Goal: Information Seeking & Learning: Learn about a topic

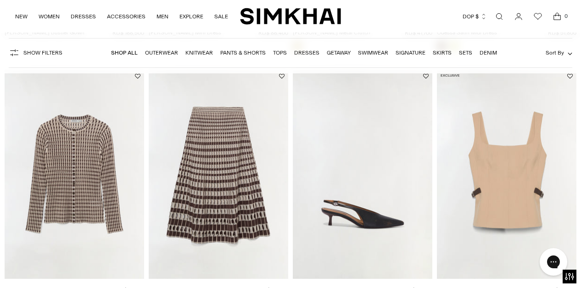
scroll to position [1641, 0]
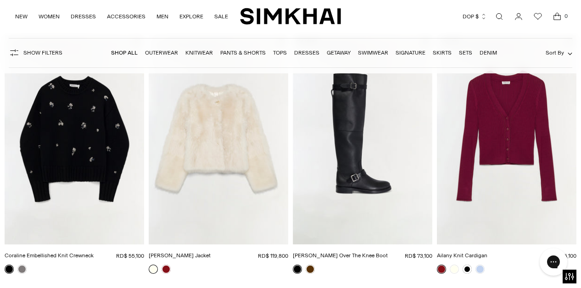
click at [0, 0] on img "Natasha Shearling Jacket" at bounding box center [0, 0] width 0 height 0
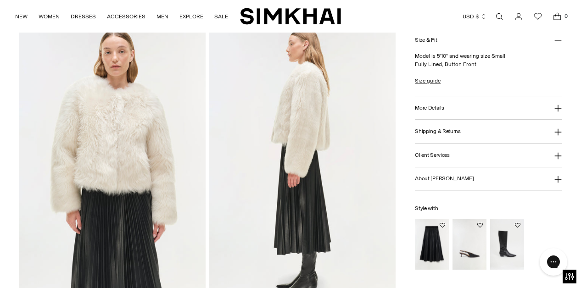
click at [307, 144] on img at bounding box center [302, 164] width 186 height 280
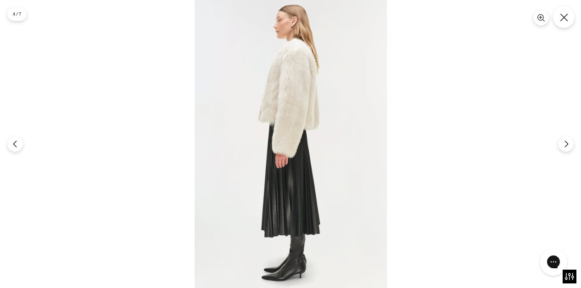
click at [564, 15] on icon "Close" at bounding box center [563, 17] width 8 height 8
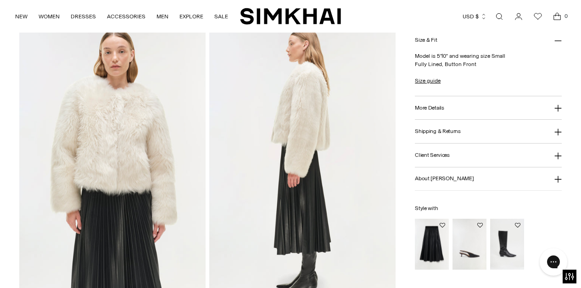
click at [0, 0] on img "Lowen Leather Riding Boot" at bounding box center [0, 0] width 0 height 0
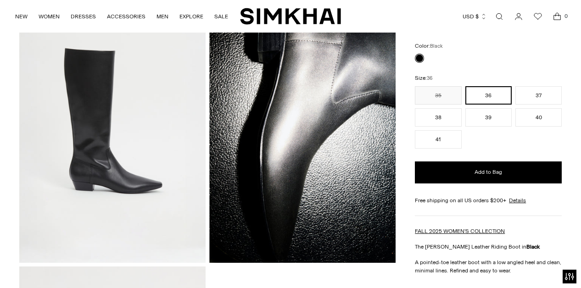
scroll to position [83, 0]
click at [153, 188] on img at bounding box center [112, 123] width 186 height 280
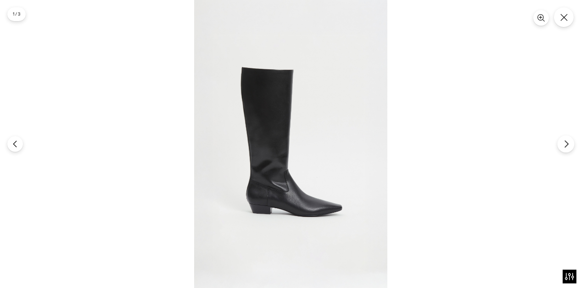
click at [567, 145] on icon "Next" at bounding box center [566, 144] width 8 height 8
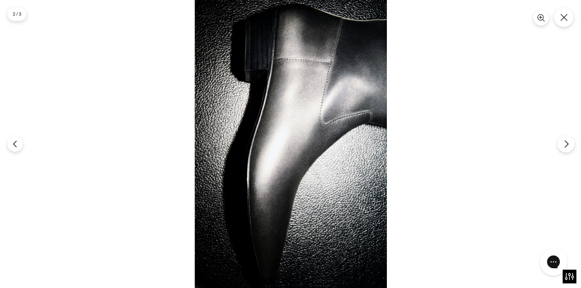
scroll to position [0, 0]
click at [567, 145] on icon "Next" at bounding box center [566, 144] width 8 height 8
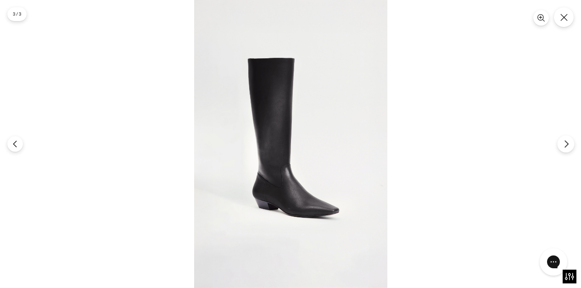
click at [567, 144] on icon "Next" at bounding box center [565, 144] width 3 height 7
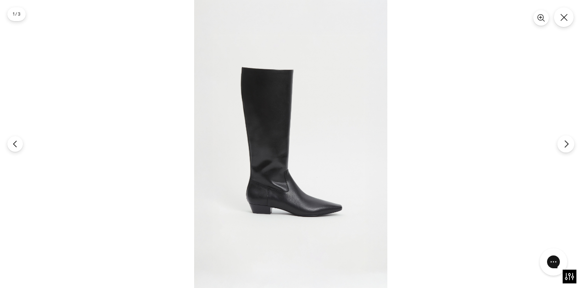
click at [567, 144] on icon "Next" at bounding box center [565, 144] width 3 height 7
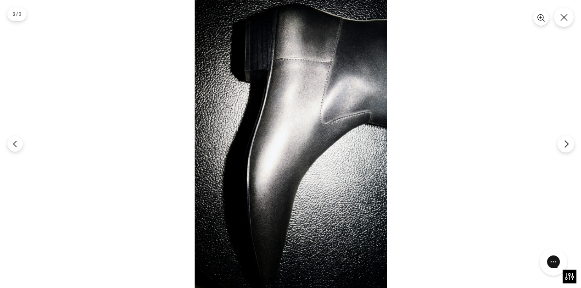
click at [567, 144] on icon "Next" at bounding box center [565, 144] width 3 height 7
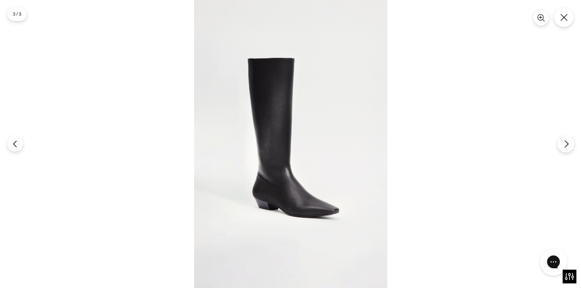
click at [567, 144] on icon "Next" at bounding box center [565, 144] width 3 height 7
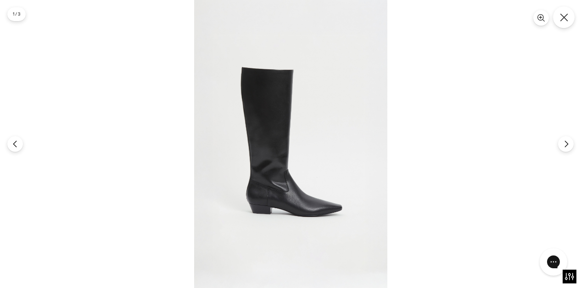
click at [561, 16] on icon "Close" at bounding box center [563, 17] width 8 height 8
